Goal: Contribute content

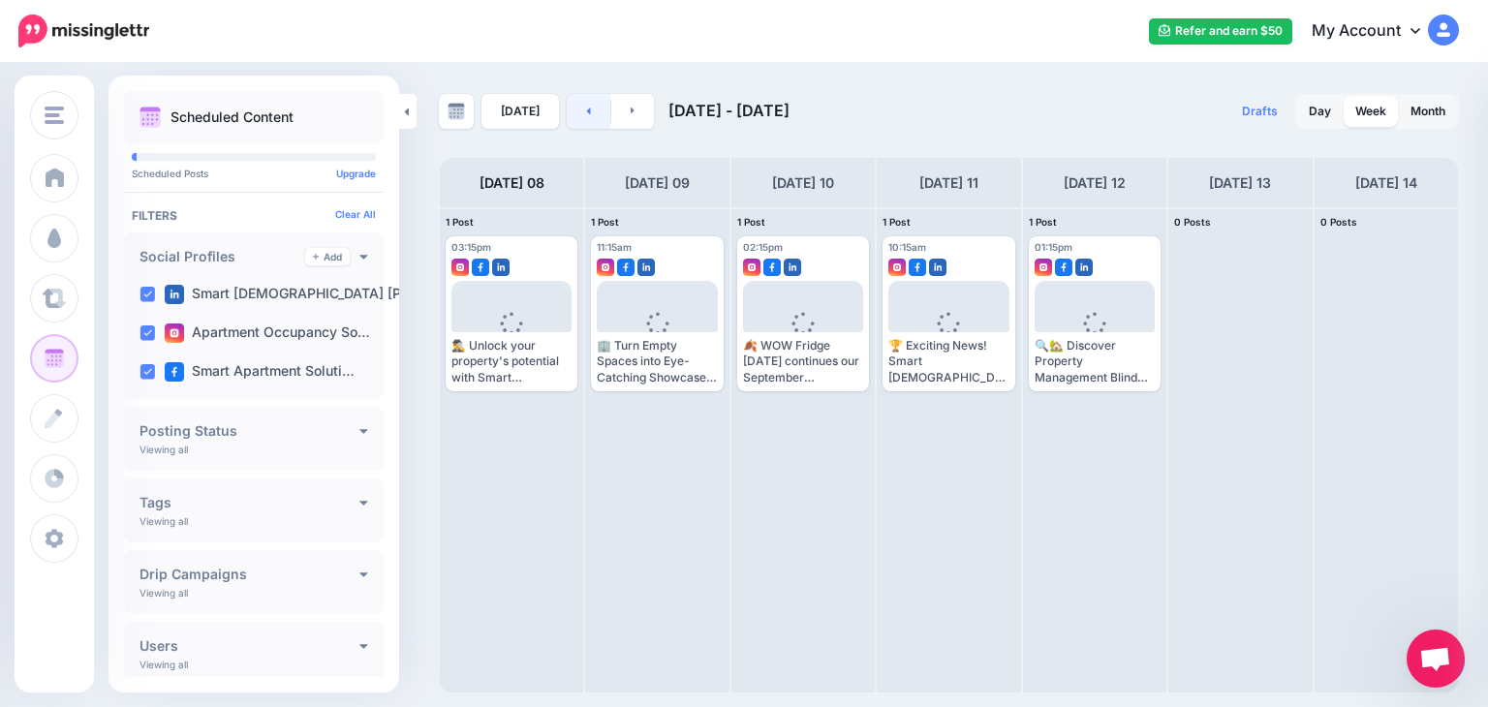
click at [586, 105] on icon at bounding box center [588, 111] width 5 height 12
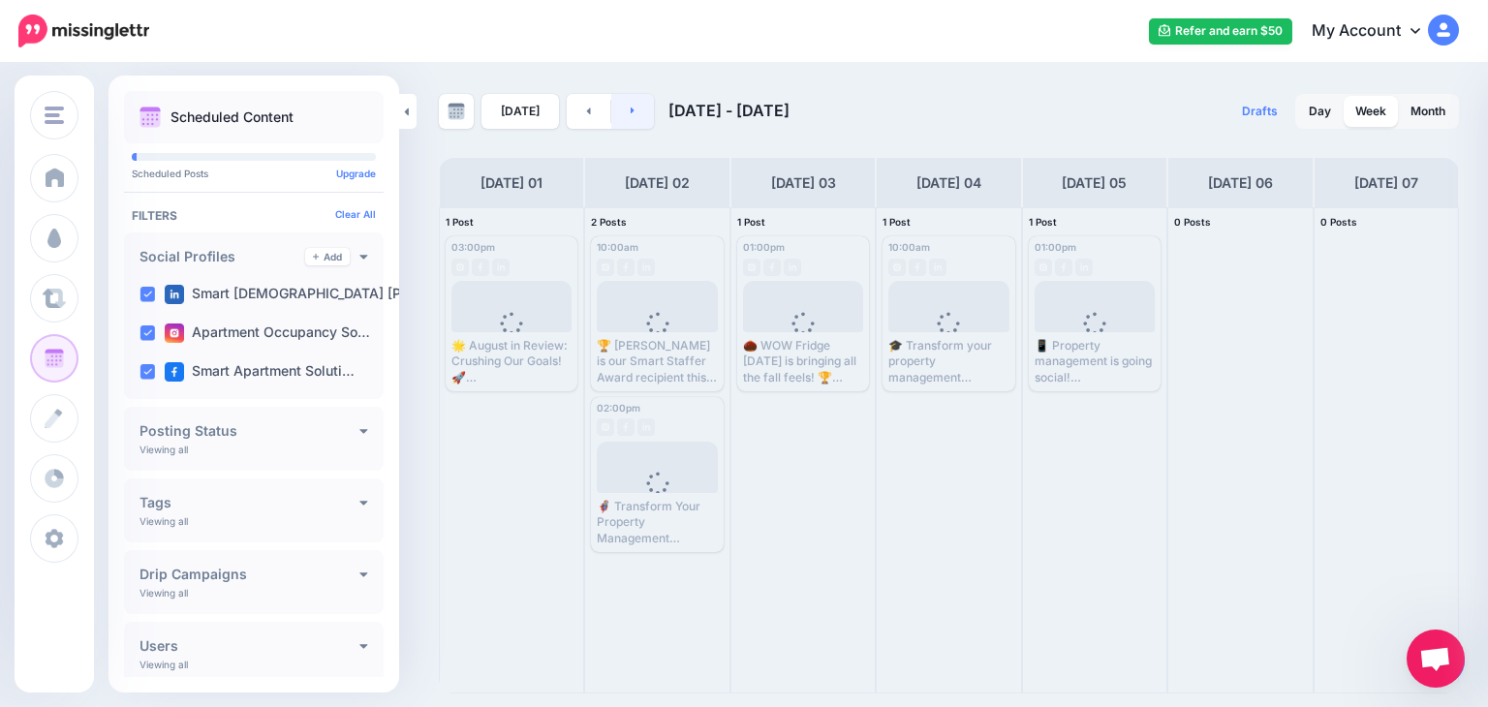
click at [631, 113] on icon at bounding box center [633, 111] width 5 height 12
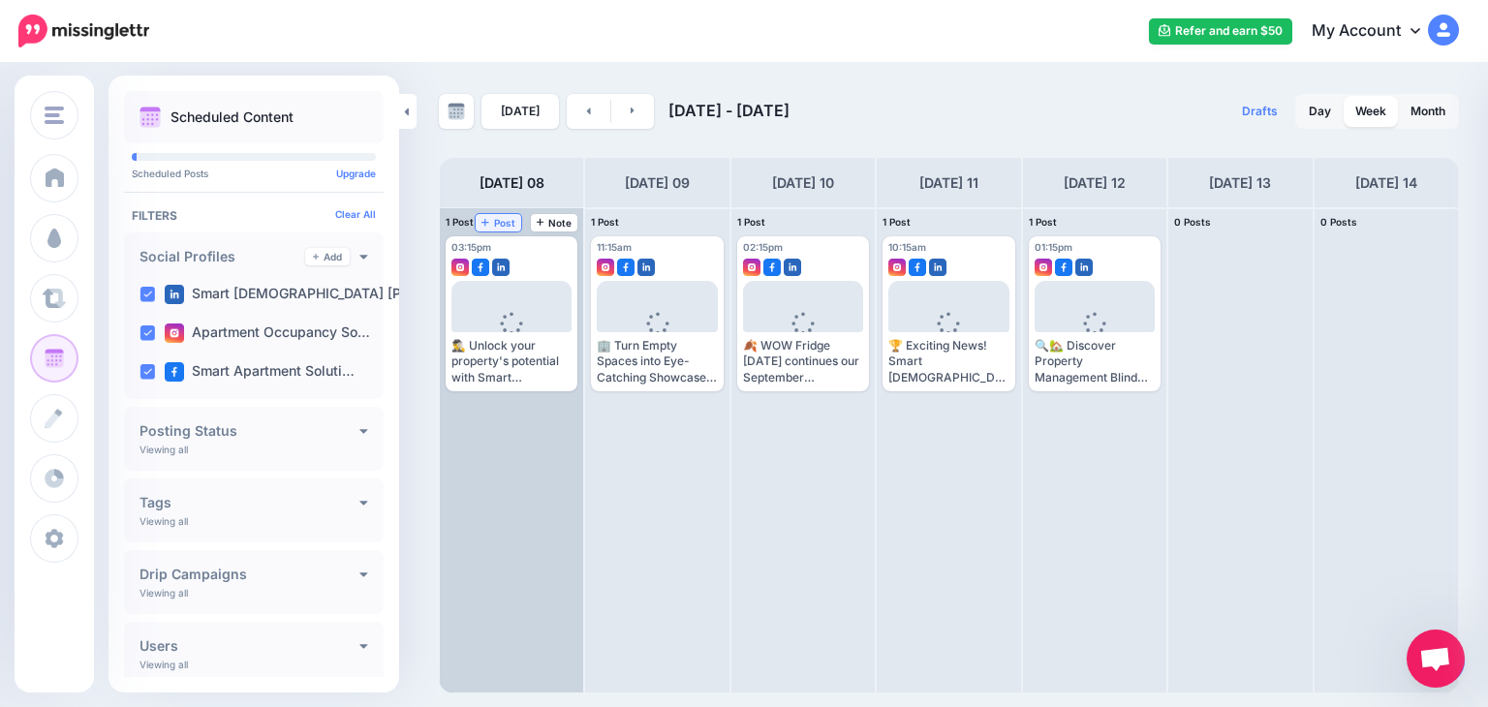
click at [500, 219] on span "Post" at bounding box center [498, 223] width 34 height 10
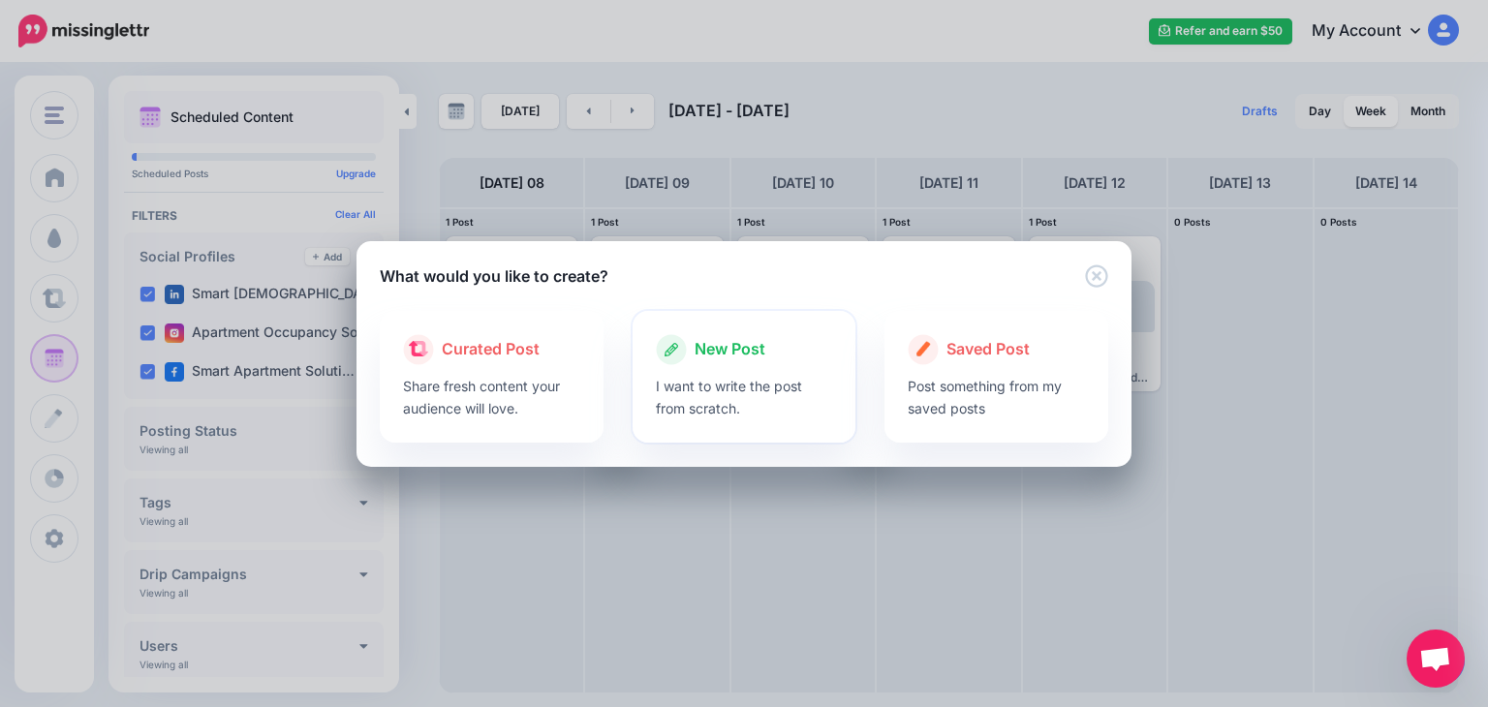
click at [770, 366] on div at bounding box center [744, 370] width 177 height 10
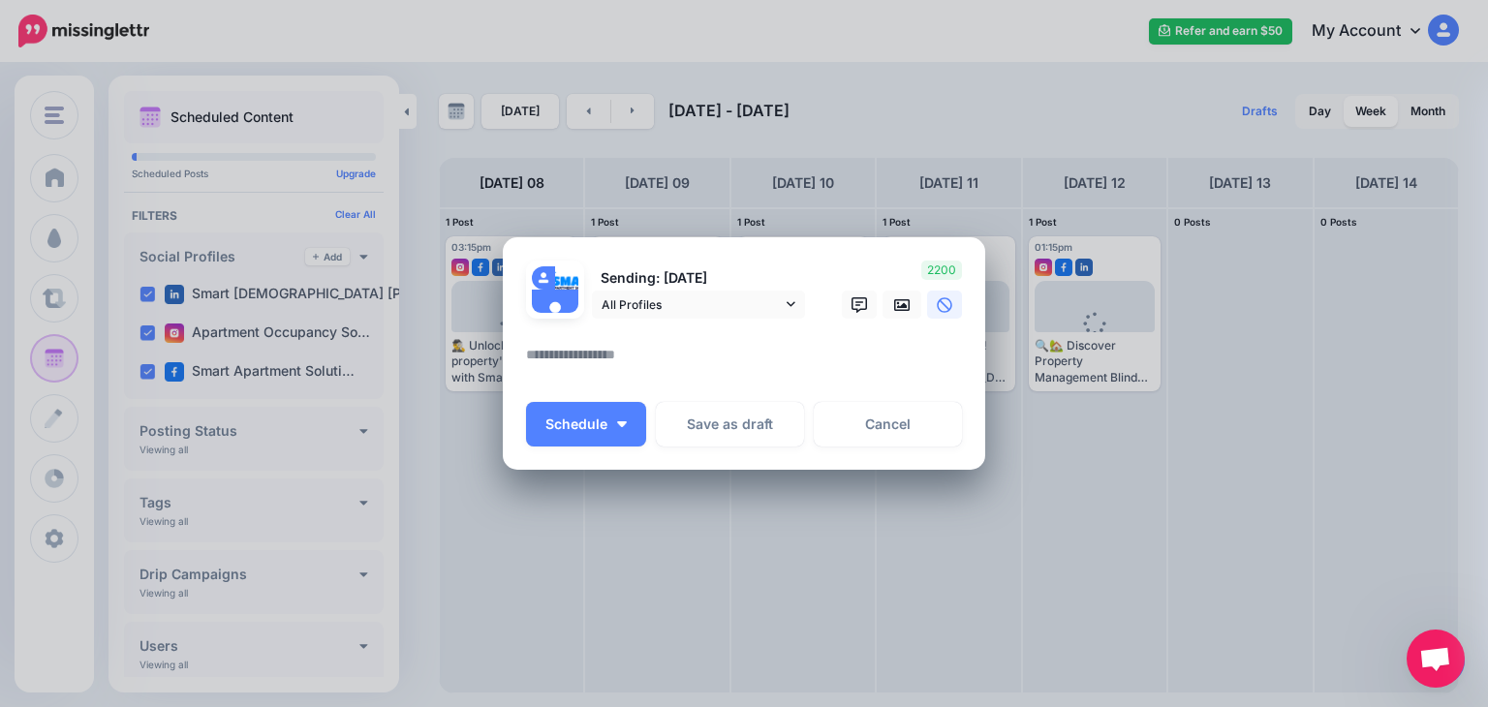
paste textarea "**********"
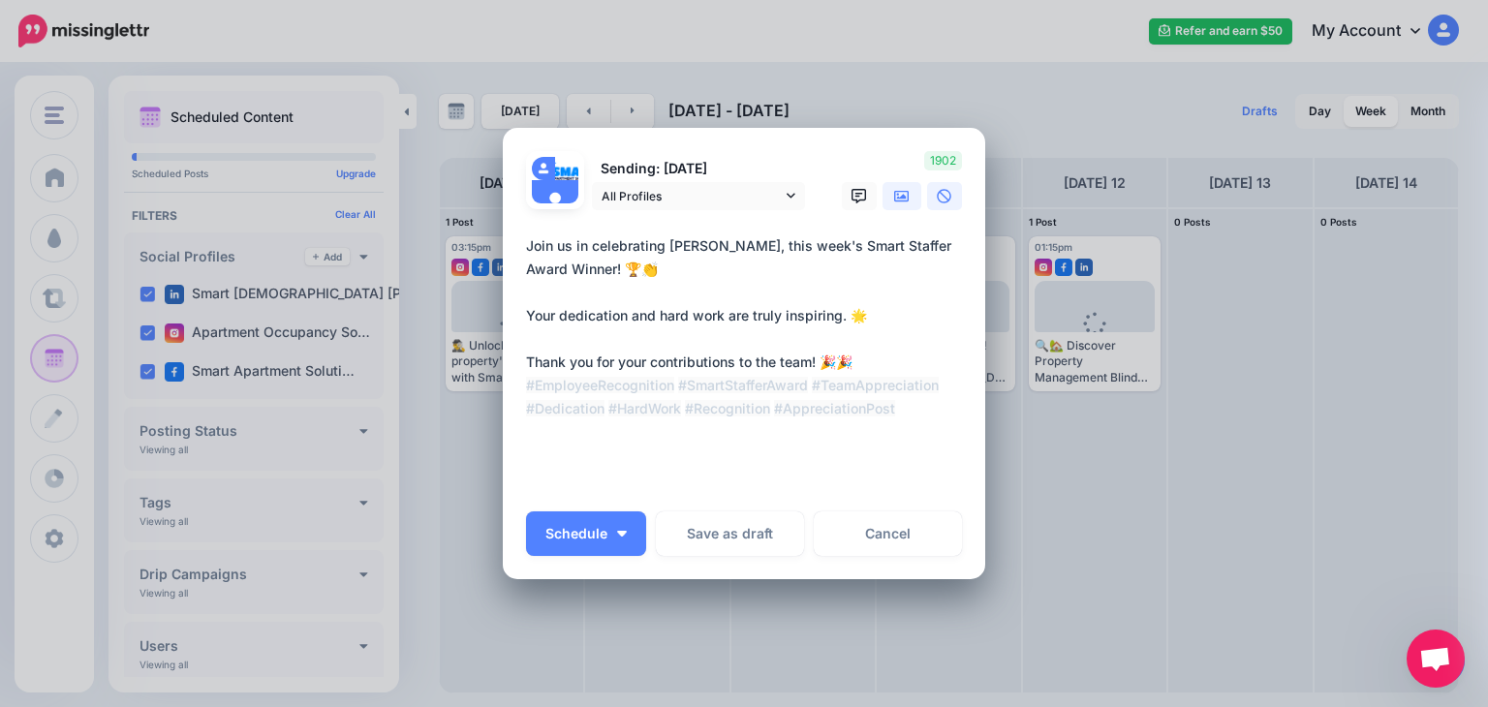
click at [894, 196] on icon at bounding box center [901, 196] width 15 height 12
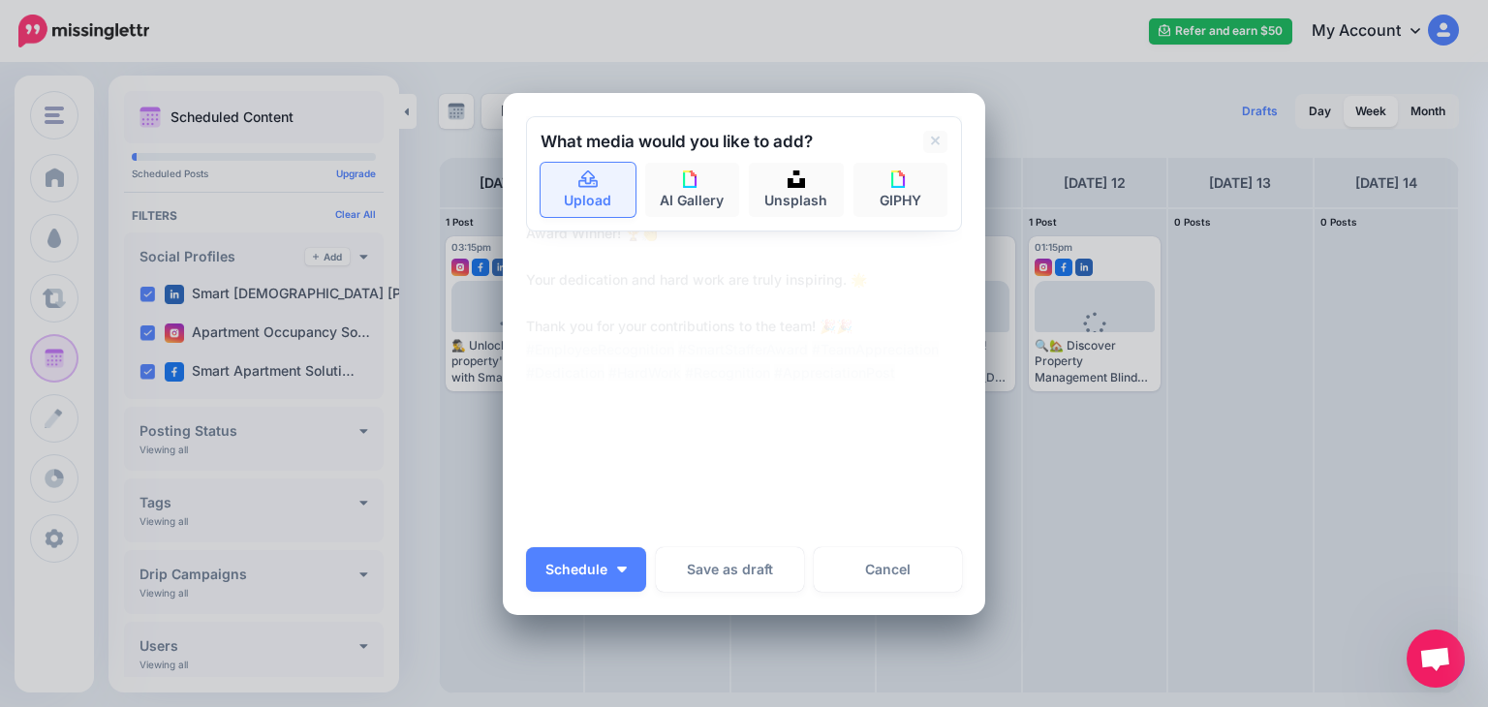
click at [593, 181] on link "Upload" at bounding box center [587, 190] width 95 height 54
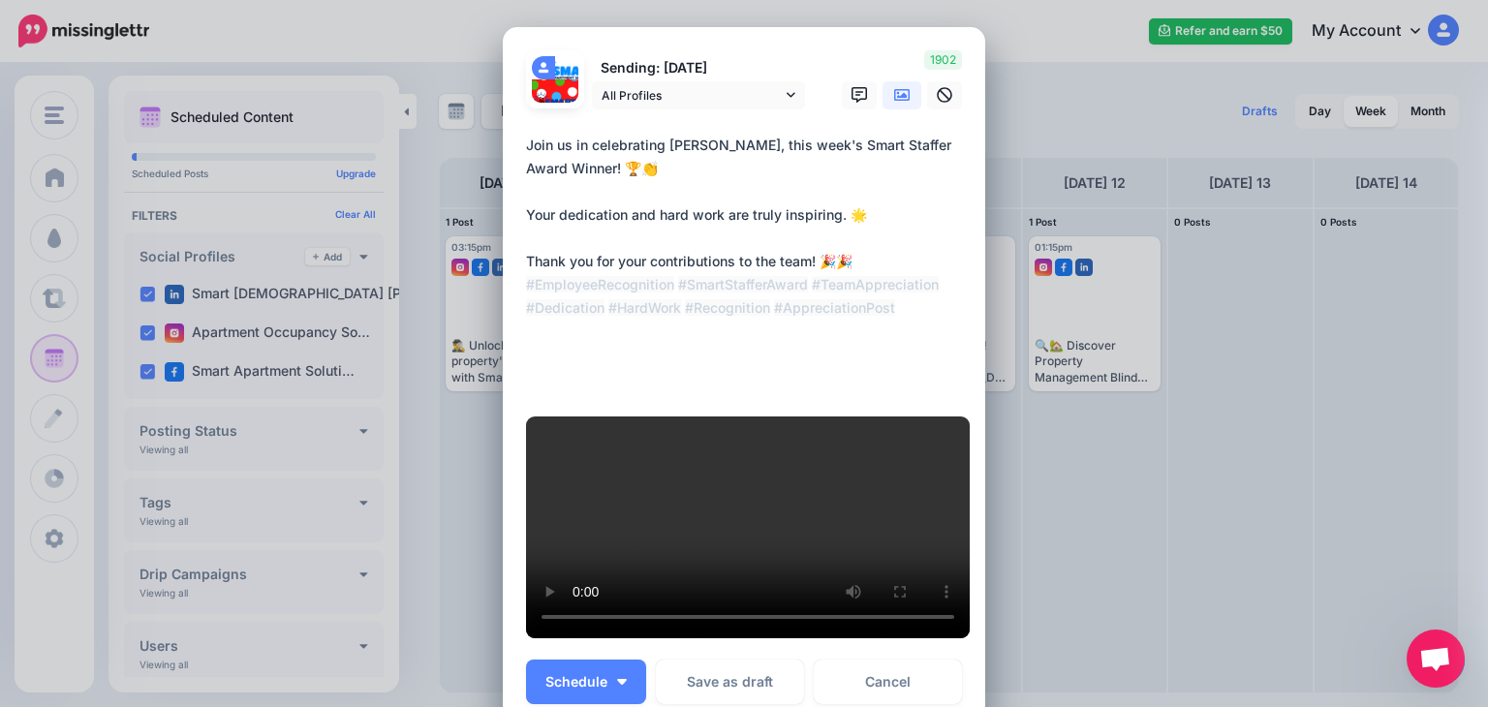
click at [546, 381] on textarea "**********" at bounding box center [749, 262] width 446 height 256
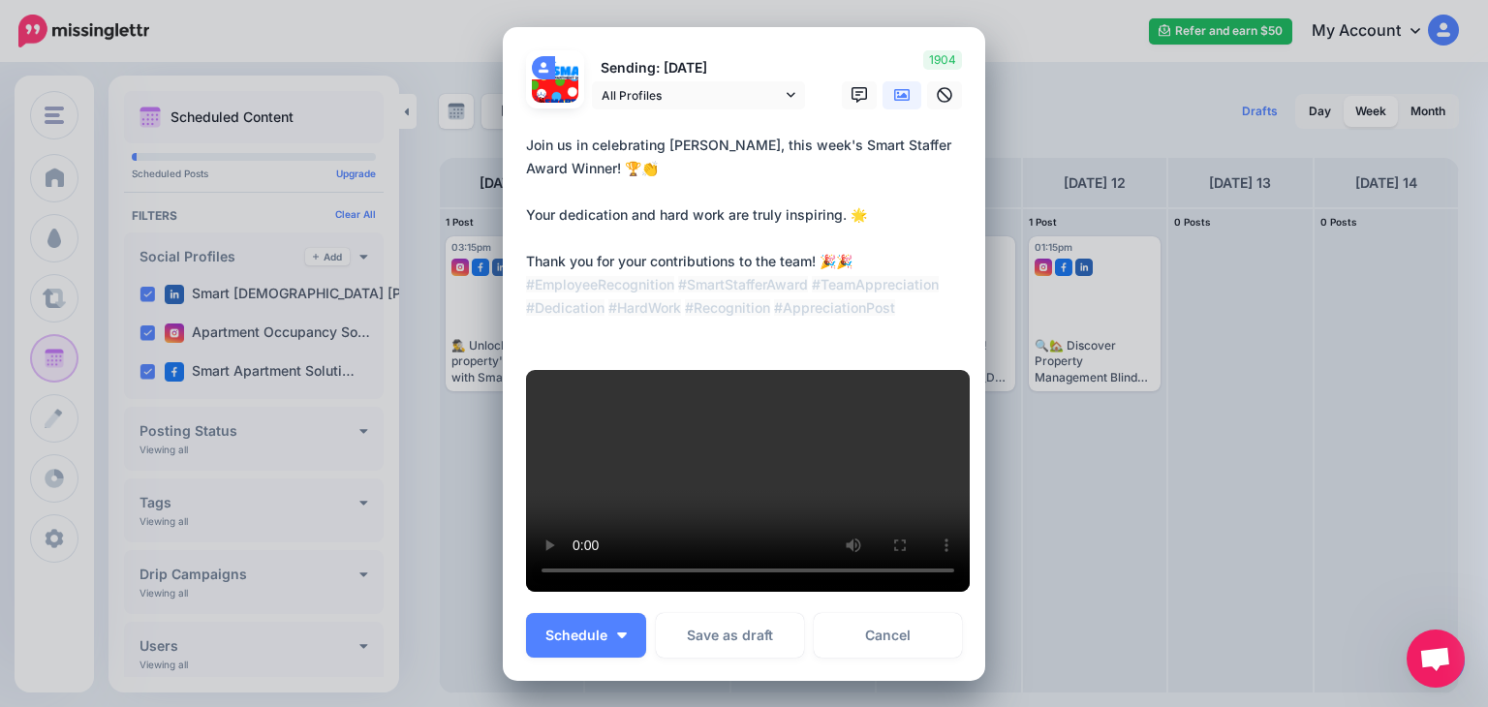
type textarea "**********"
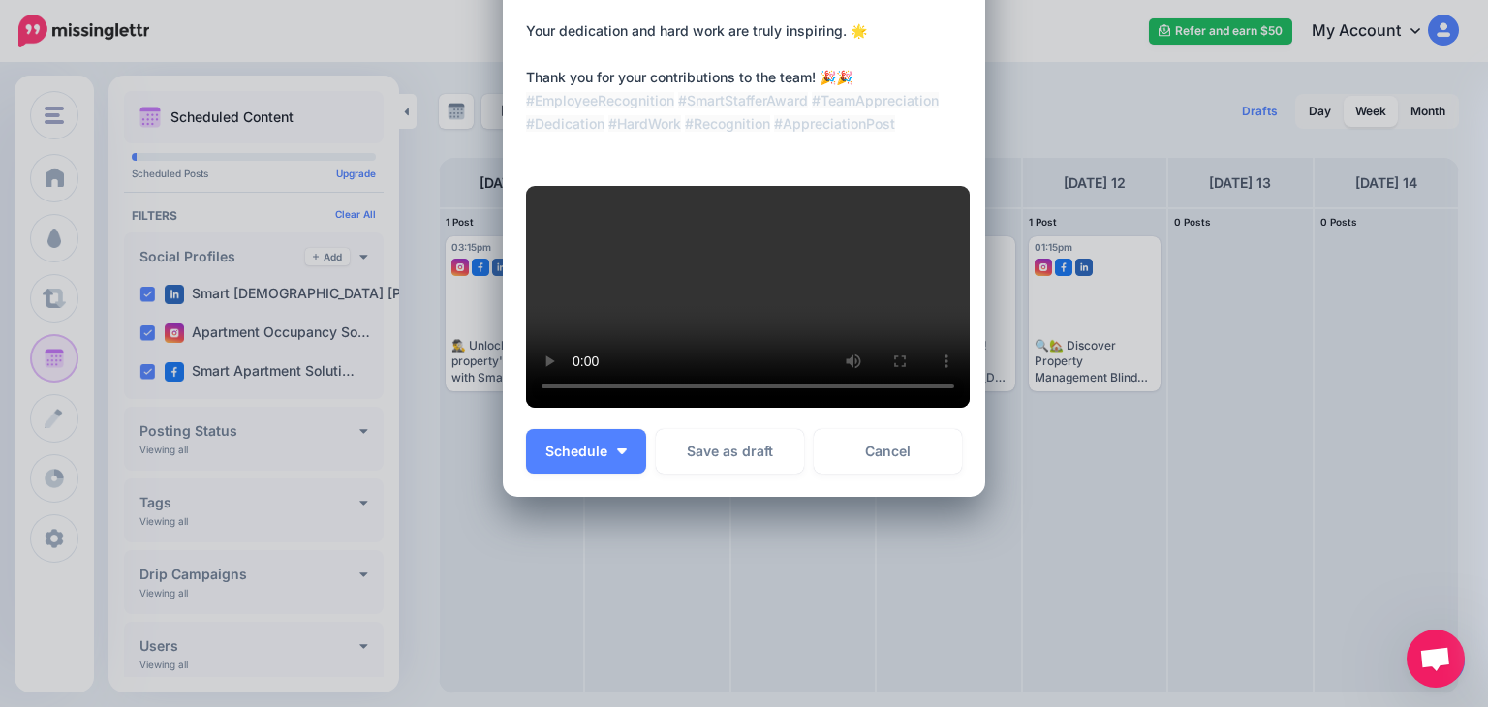
scroll to position [322, 0]
click at [555, 458] on span "Schedule" at bounding box center [576, 452] width 62 height 14
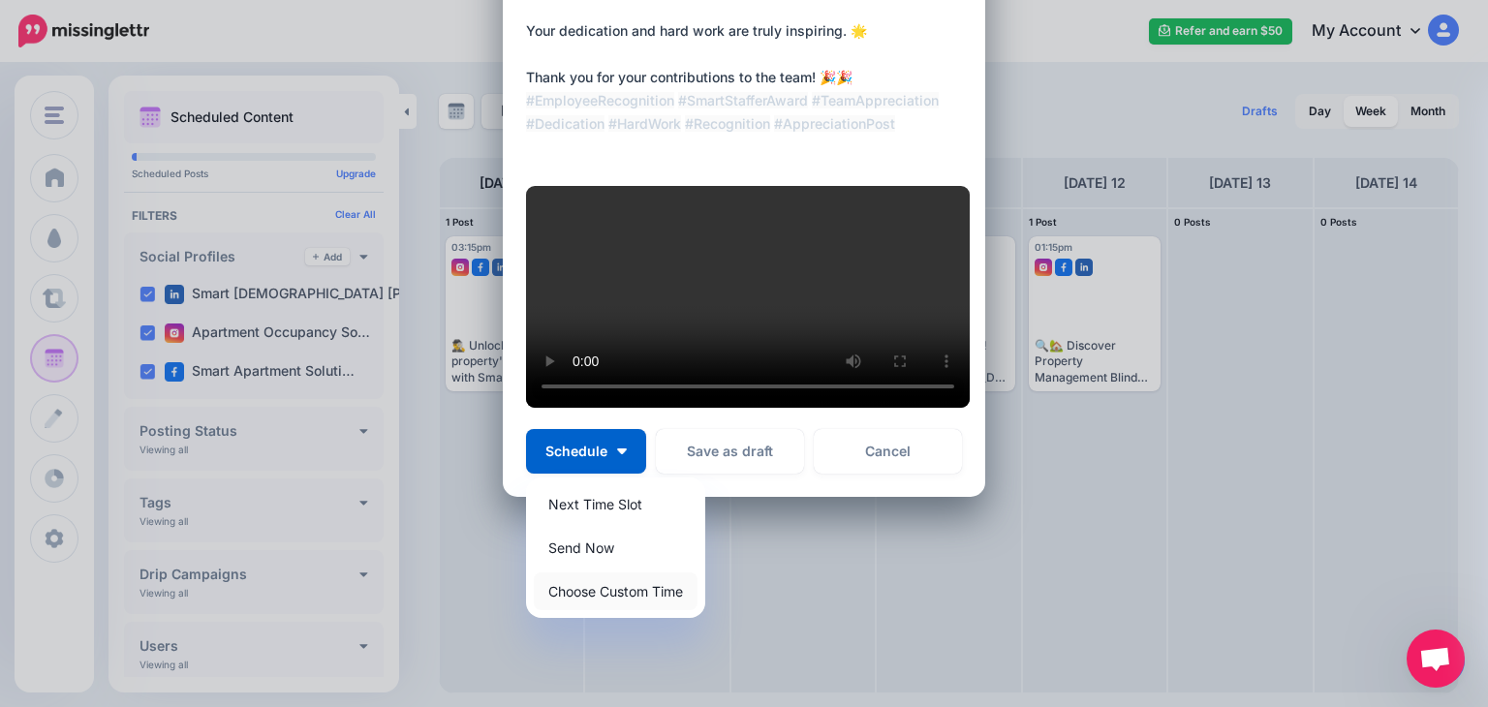
click at [568, 610] on link "Choose Custom Time" at bounding box center [616, 591] width 164 height 38
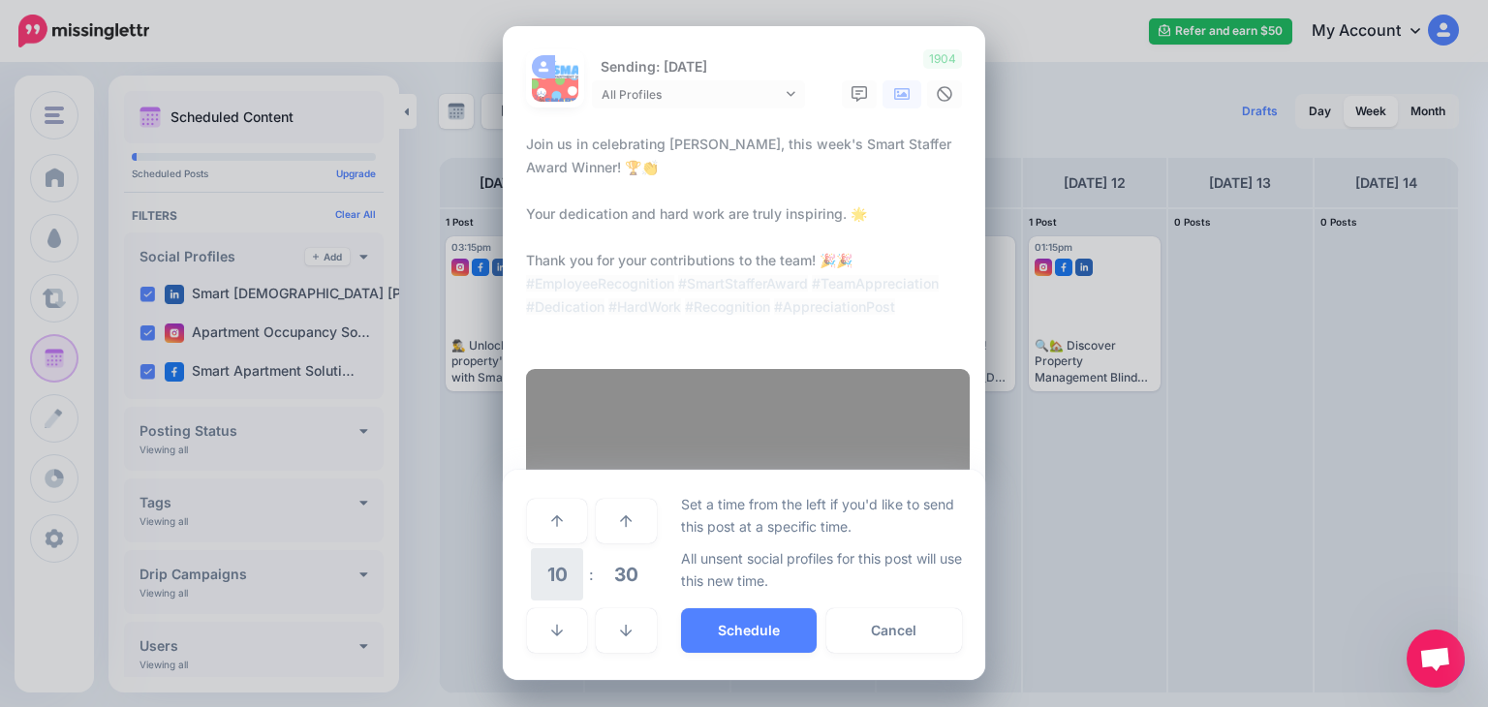
scroll to position [221, 0]
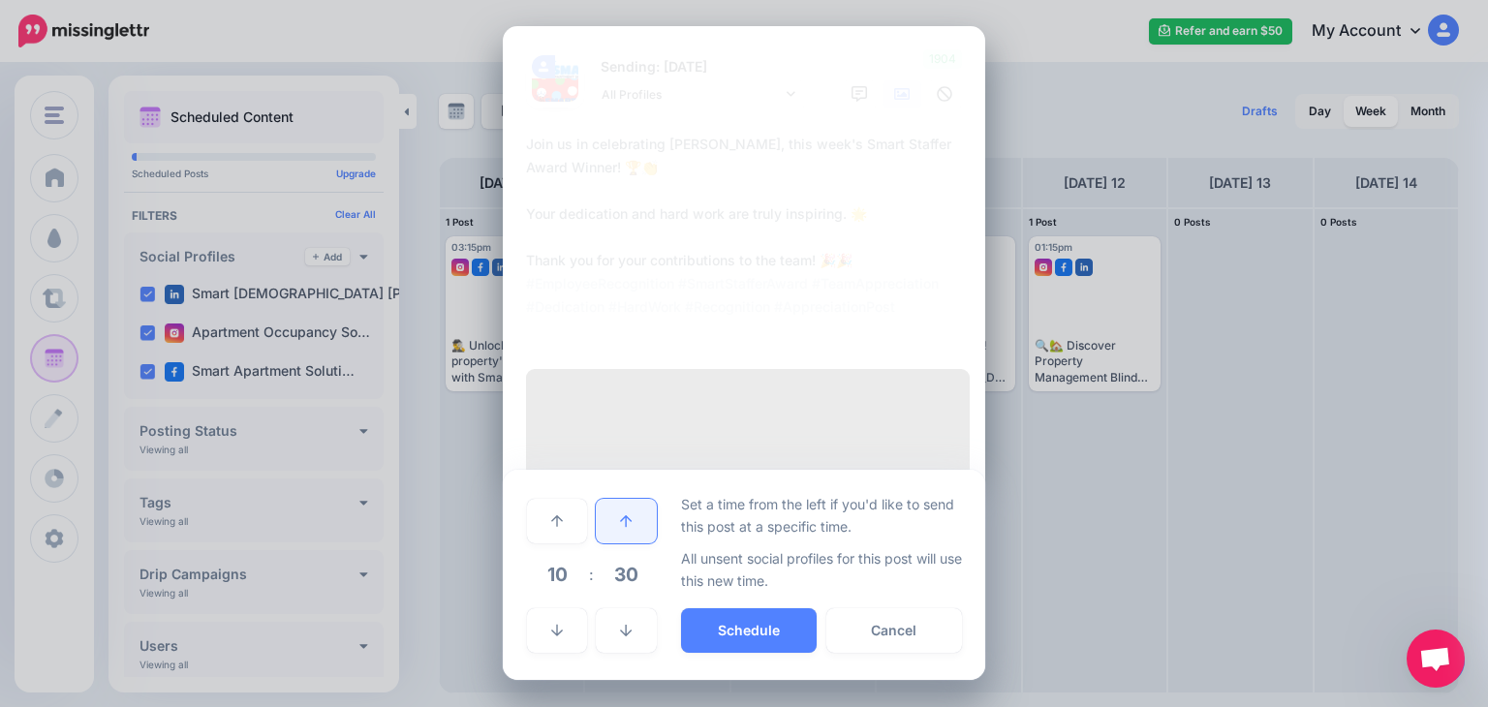
click at [624, 521] on icon at bounding box center [626, 521] width 12 height 14
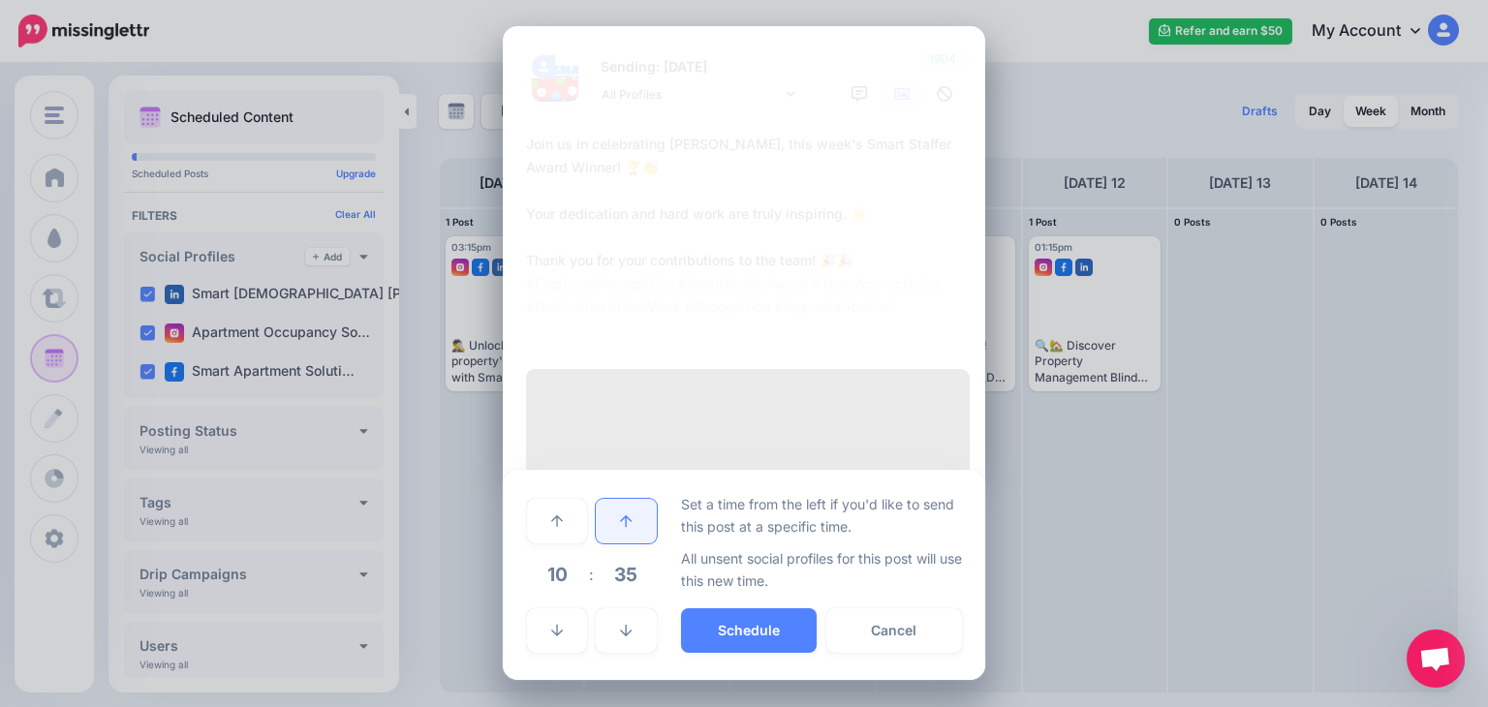
click at [624, 521] on icon at bounding box center [626, 521] width 12 height 14
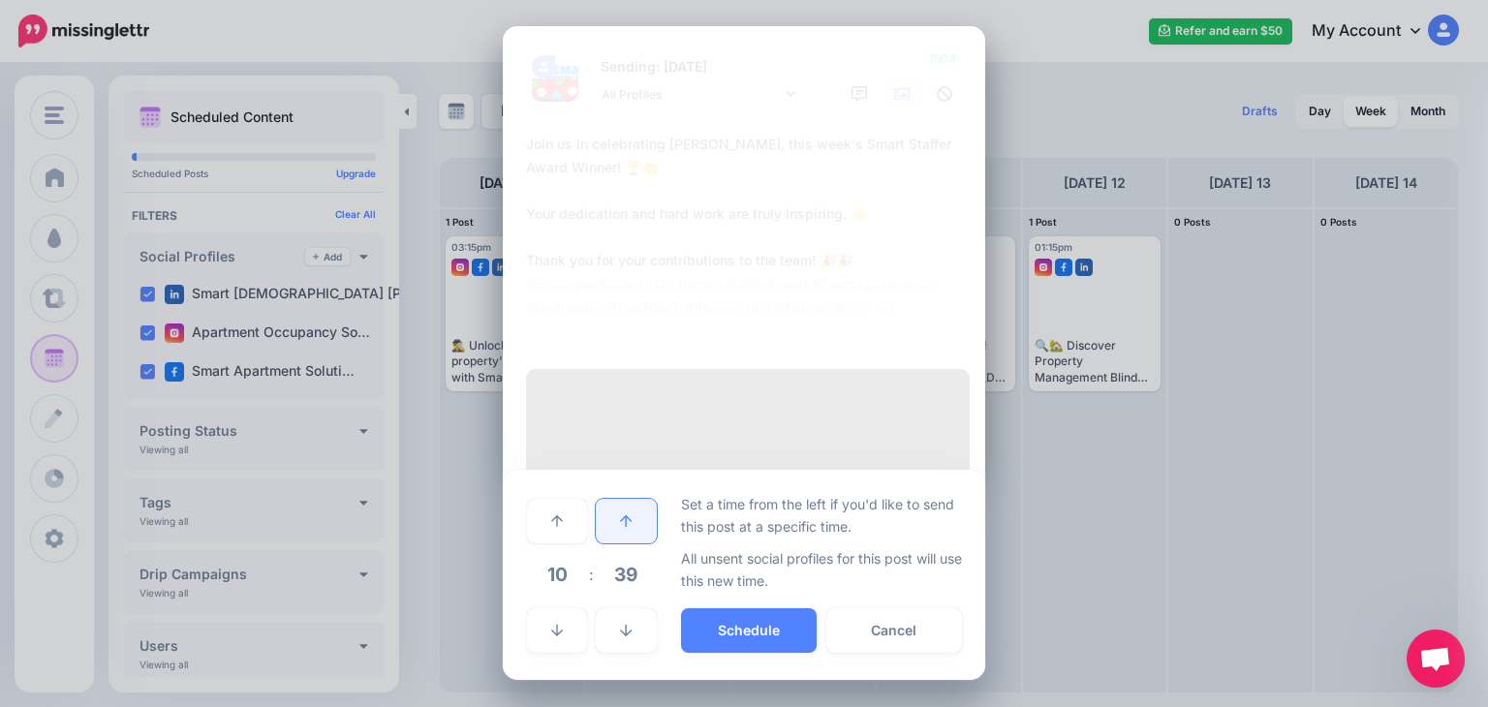
click at [624, 521] on icon at bounding box center [626, 521] width 12 height 14
click at [623, 521] on icon at bounding box center [626, 521] width 12 height 14
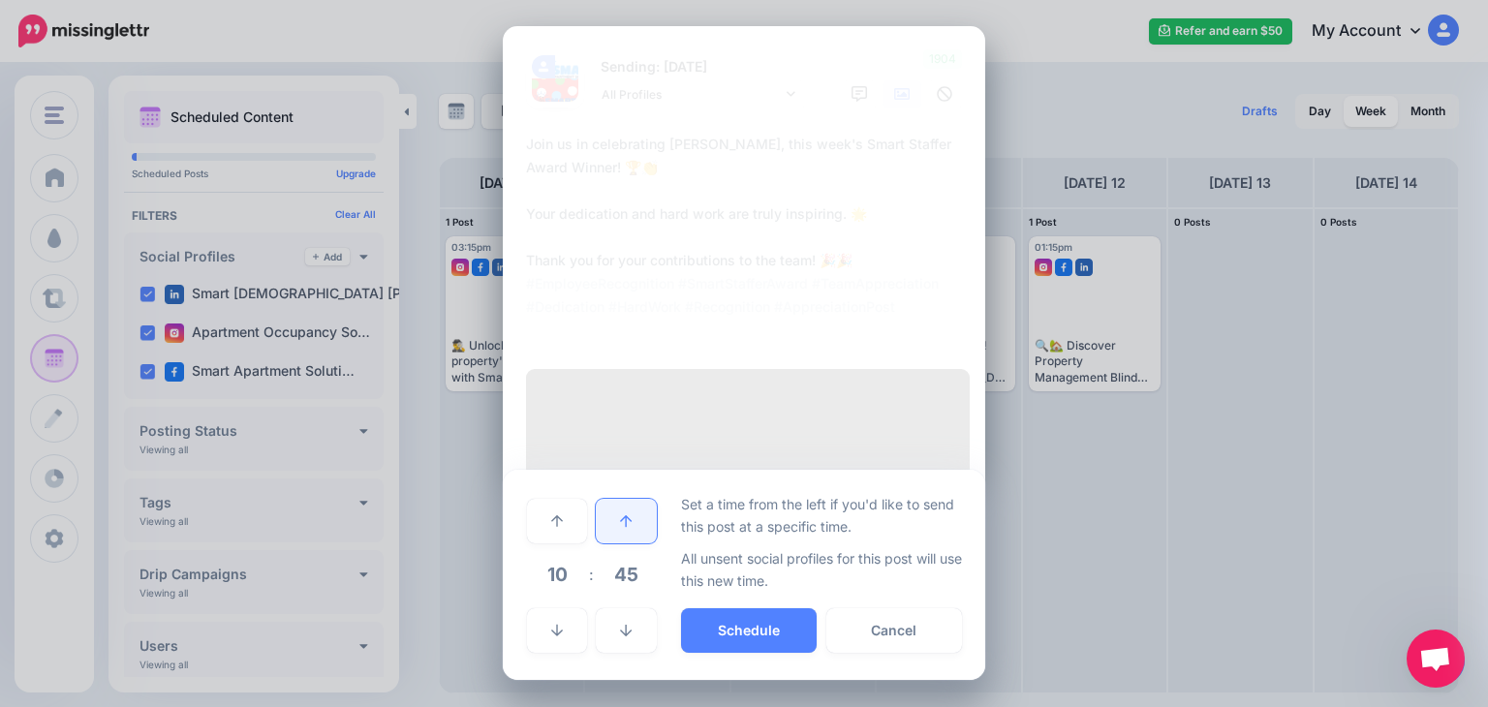
click at [620, 514] on icon at bounding box center [626, 521] width 12 height 14
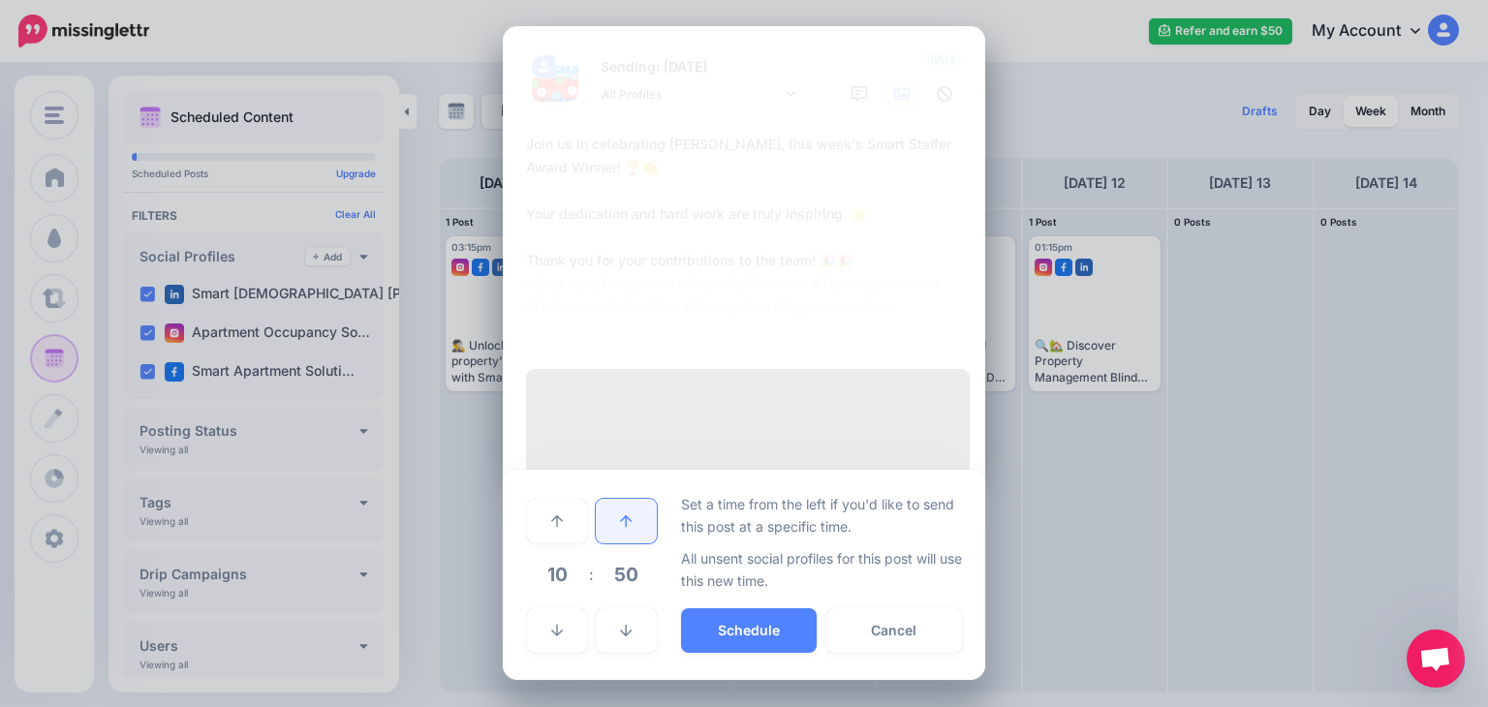
click at [620, 514] on icon at bounding box center [626, 521] width 12 height 14
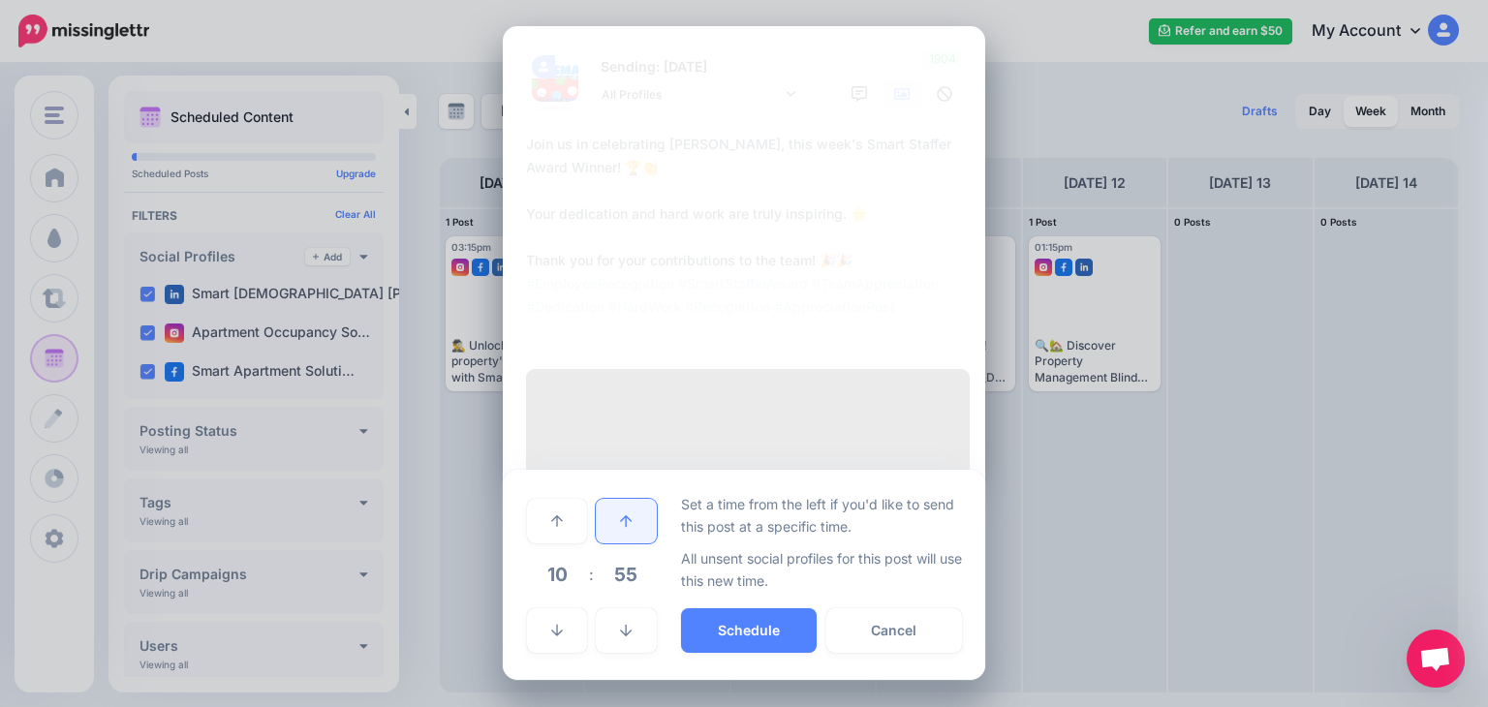
click at [620, 514] on icon at bounding box center [626, 521] width 12 height 14
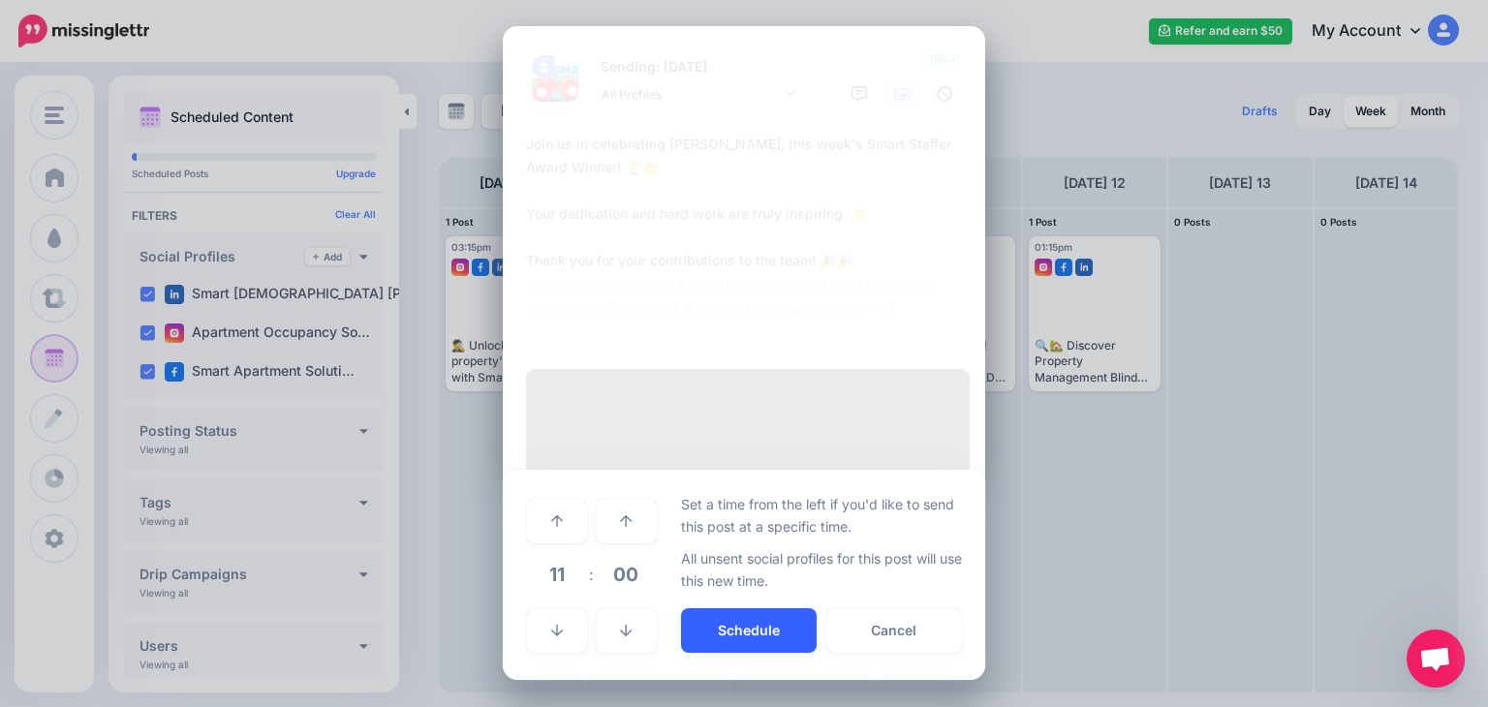
click at [721, 634] on button "Schedule" at bounding box center [749, 630] width 136 height 45
